Goal: Information Seeking & Learning: Learn about a topic

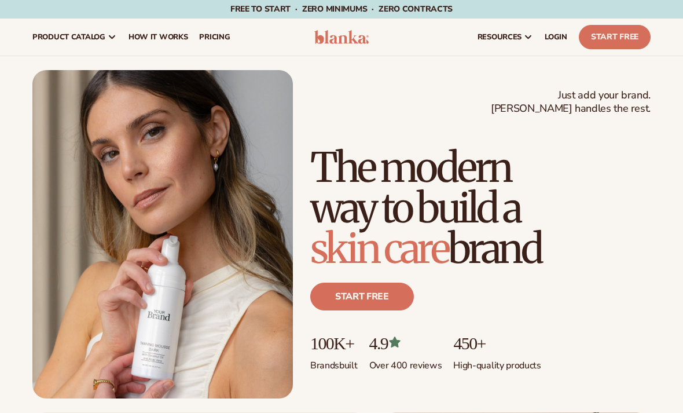
click at [389, 290] on link "Start free" at bounding box center [362, 297] width 104 height 28
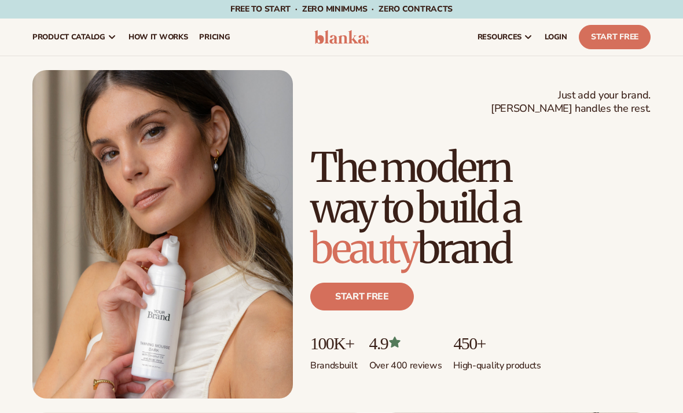
click at [396, 295] on link "Start free" at bounding box center [362, 297] width 104 height 28
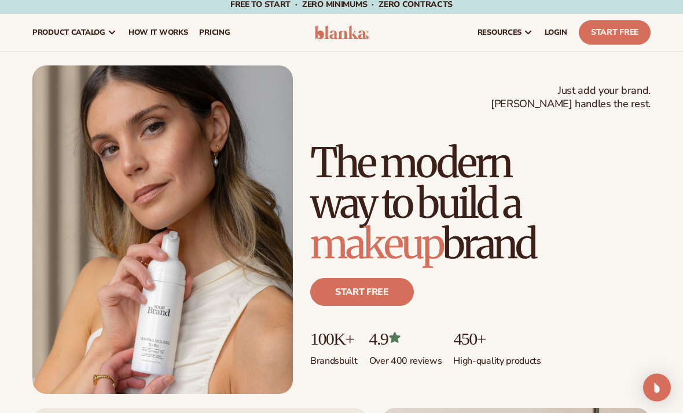
click at [218, 28] on span "pricing" at bounding box center [214, 32] width 31 height 9
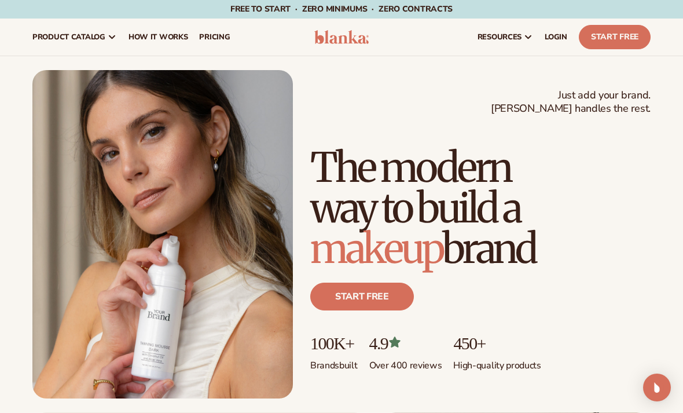
click at [228, 32] on span "pricing" at bounding box center [214, 36] width 31 height 9
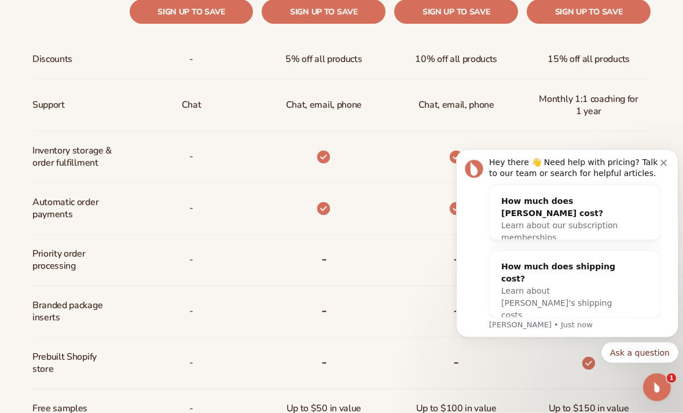
scroll to position [592, 0]
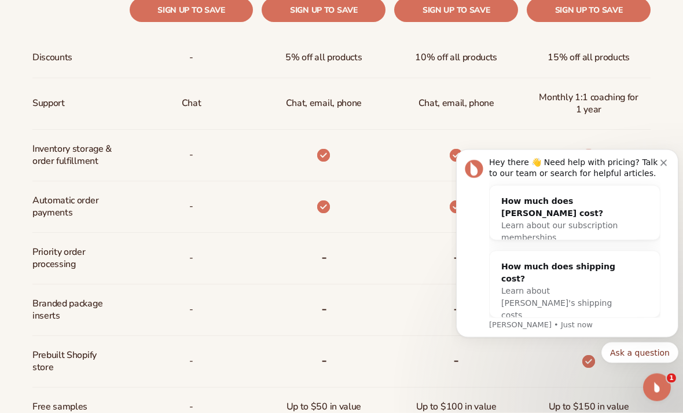
click at [665, 166] on div "Hey there 👋 Need help with pricing? Talk to our team or search for helpful arti…" at bounding box center [567, 242] width 205 height 173
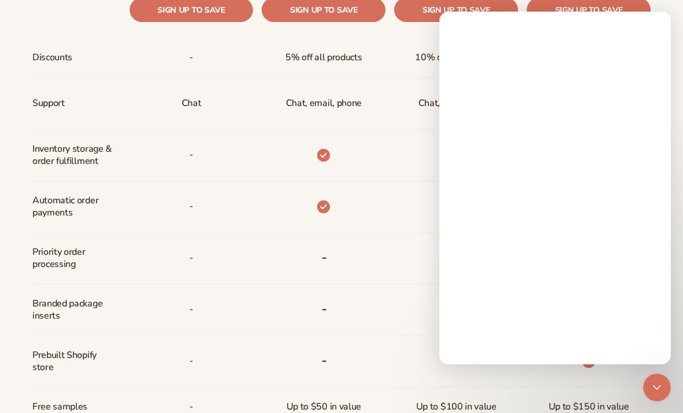
scroll to position [0, 0]
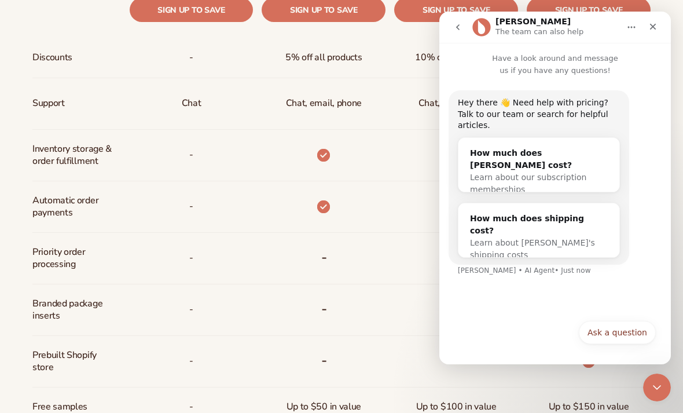
click at [416, 137] on div at bounding box center [452, 156] width 133 height 52
click at [662, 24] on div "Close" at bounding box center [653, 26] width 21 height 21
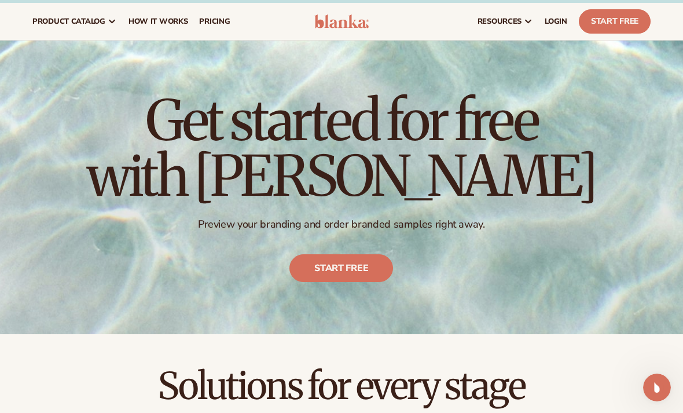
click at [559, 27] on link "LOGIN" at bounding box center [556, 21] width 34 height 37
